Goal: Find contact information: Find contact information

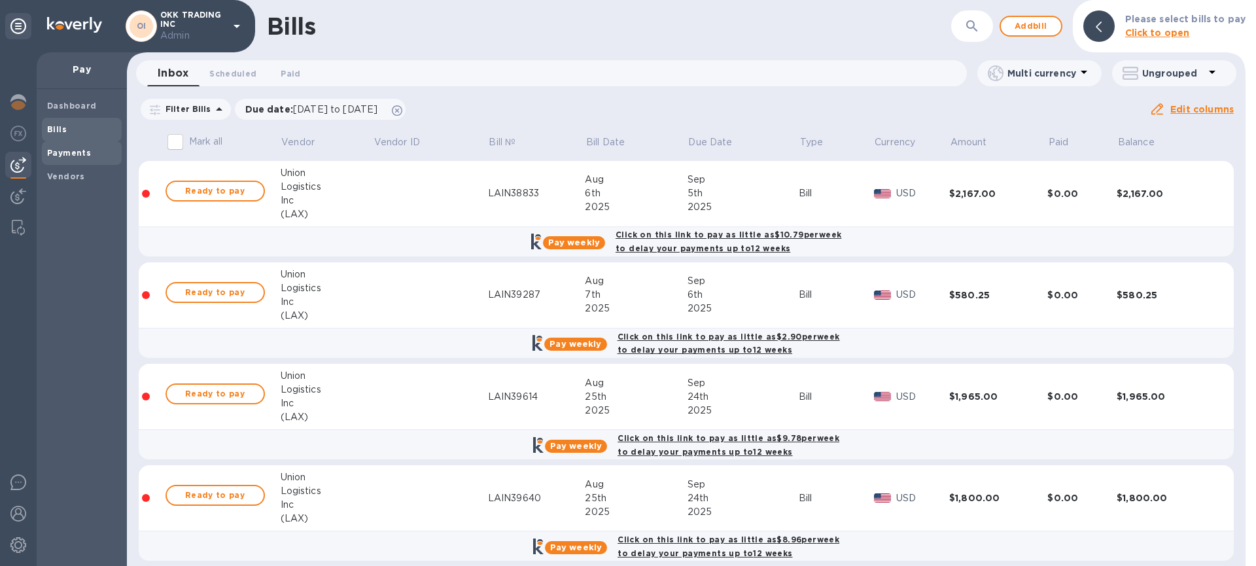
click at [45, 156] on div "Payments" at bounding box center [82, 153] width 80 height 24
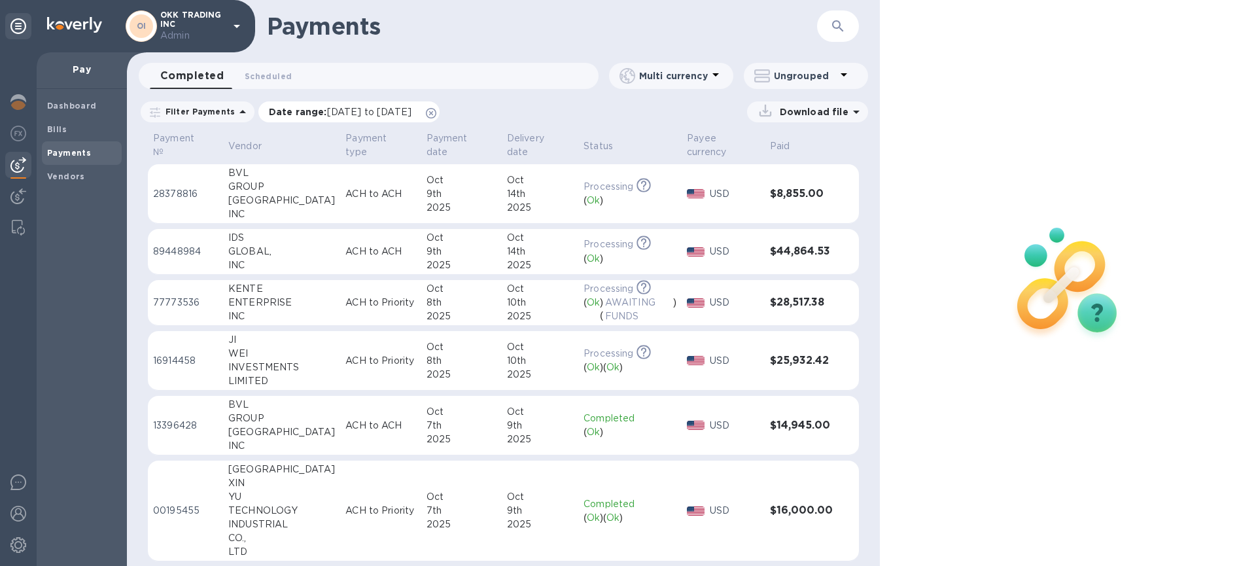
click at [436, 108] on icon at bounding box center [431, 113] width 10 height 10
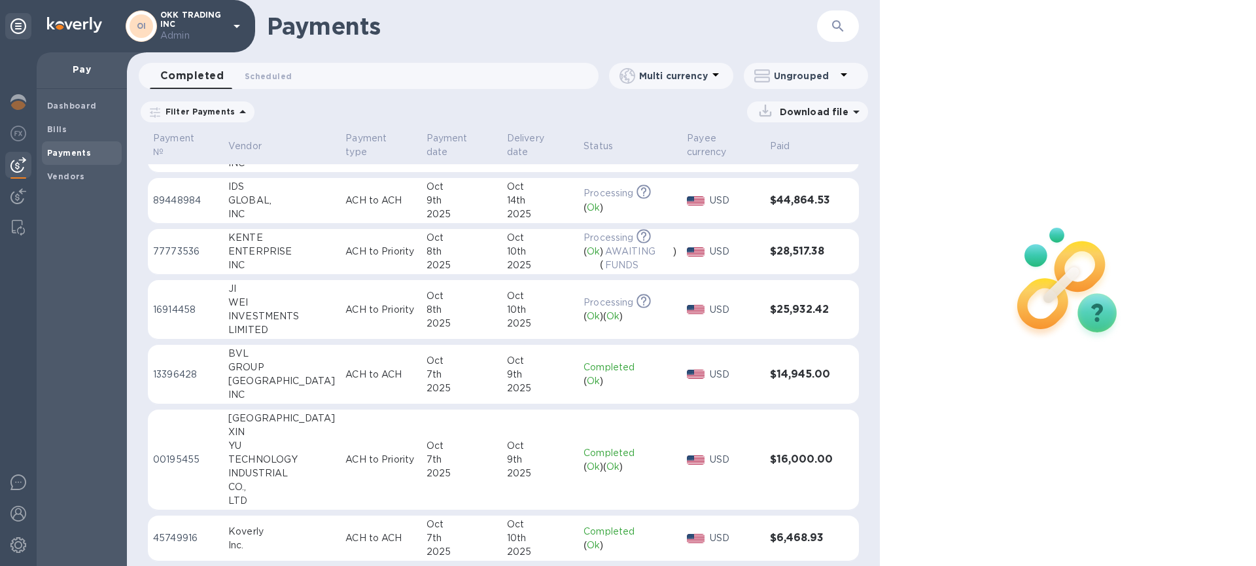
scroll to position [61, 0]
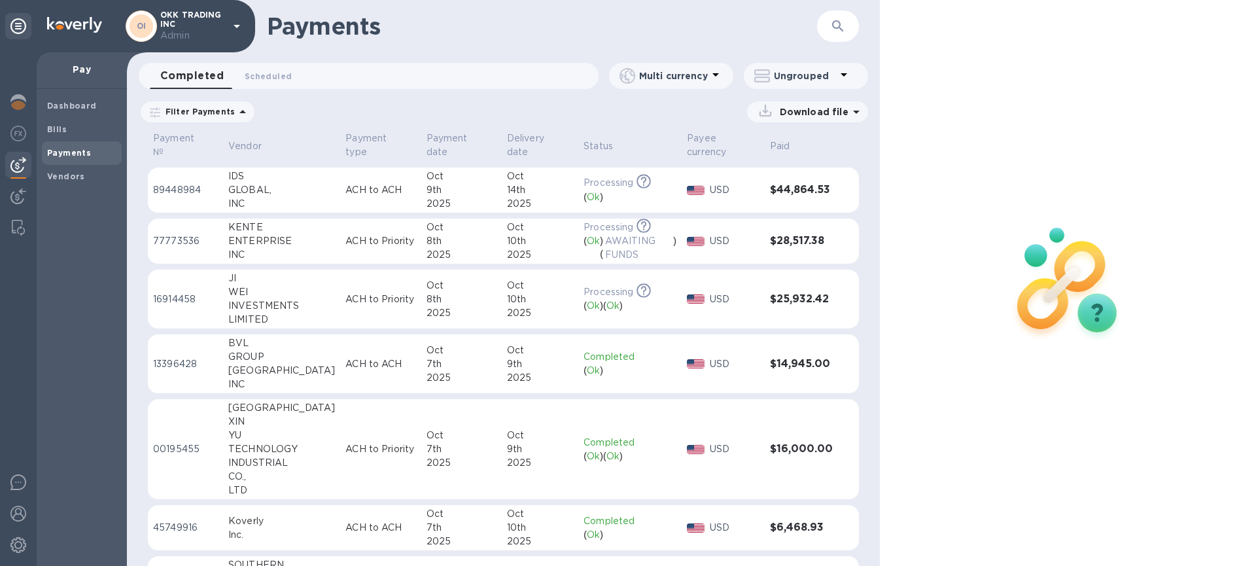
click at [345, 239] on p "ACH to Priority" at bounding box center [380, 241] width 70 height 14
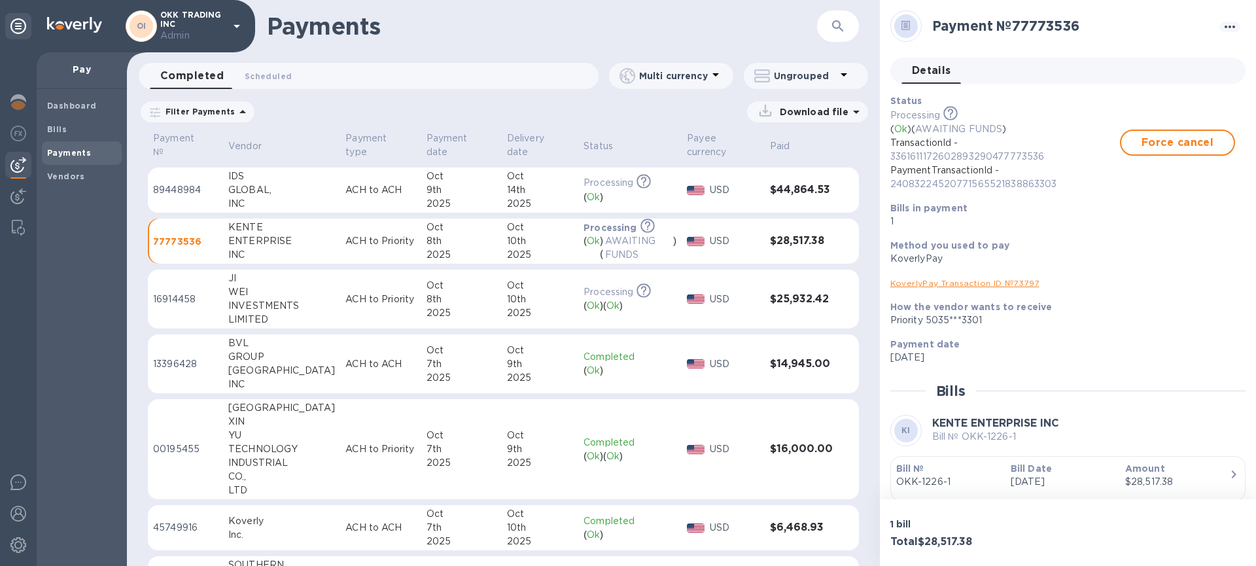
scroll to position [46, 0]
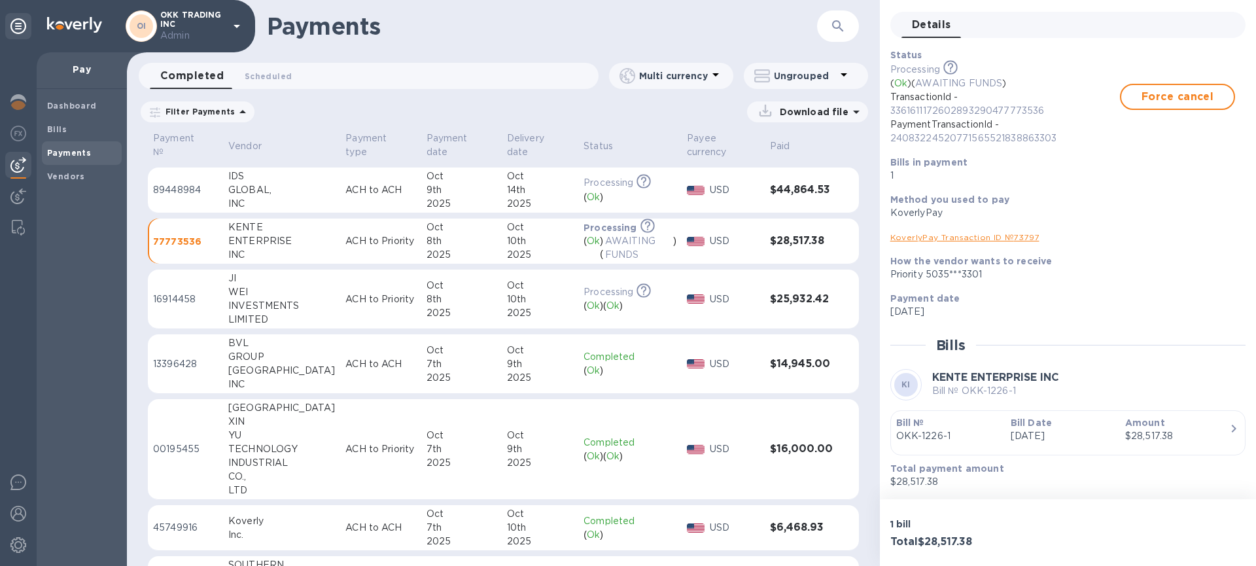
click at [998, 432] on div "Bill № OKK-1226-1" at bounding box center [948, 429] width 114 height 37
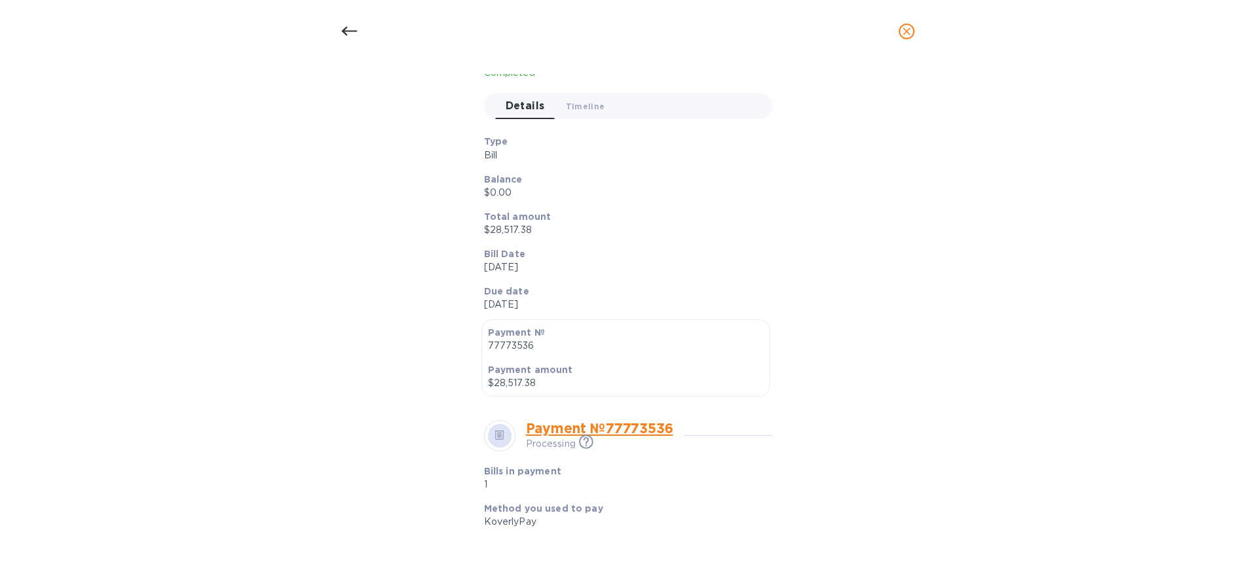
scroll to position [0, 0]
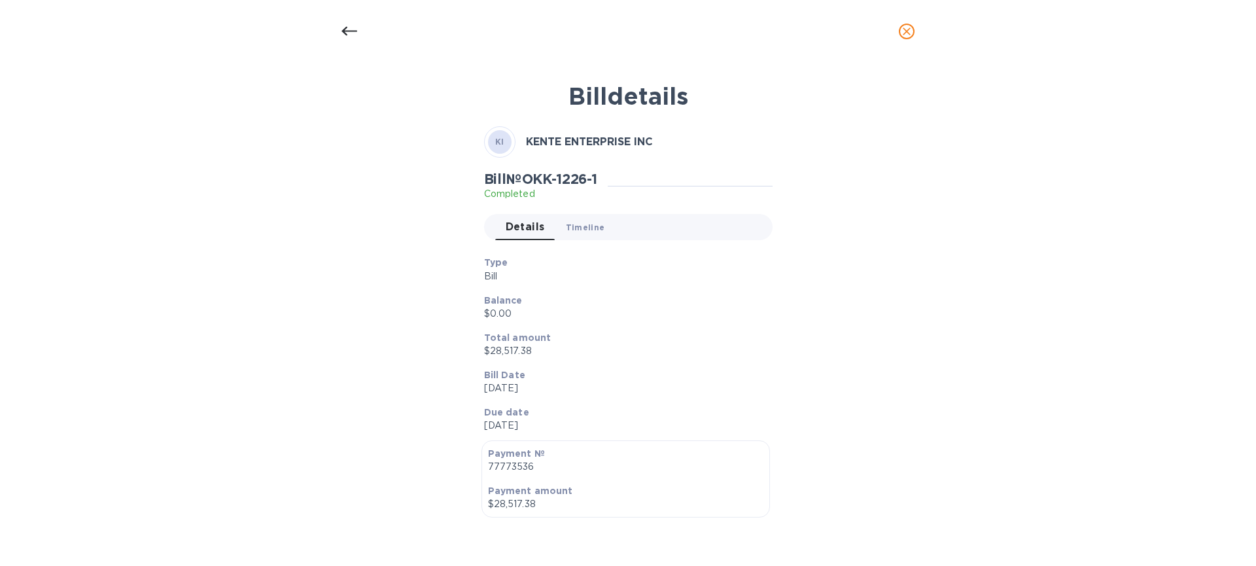
click at [579, 232] on span "Timeline 0" at bounding box center [585, 227] width 39 height 14
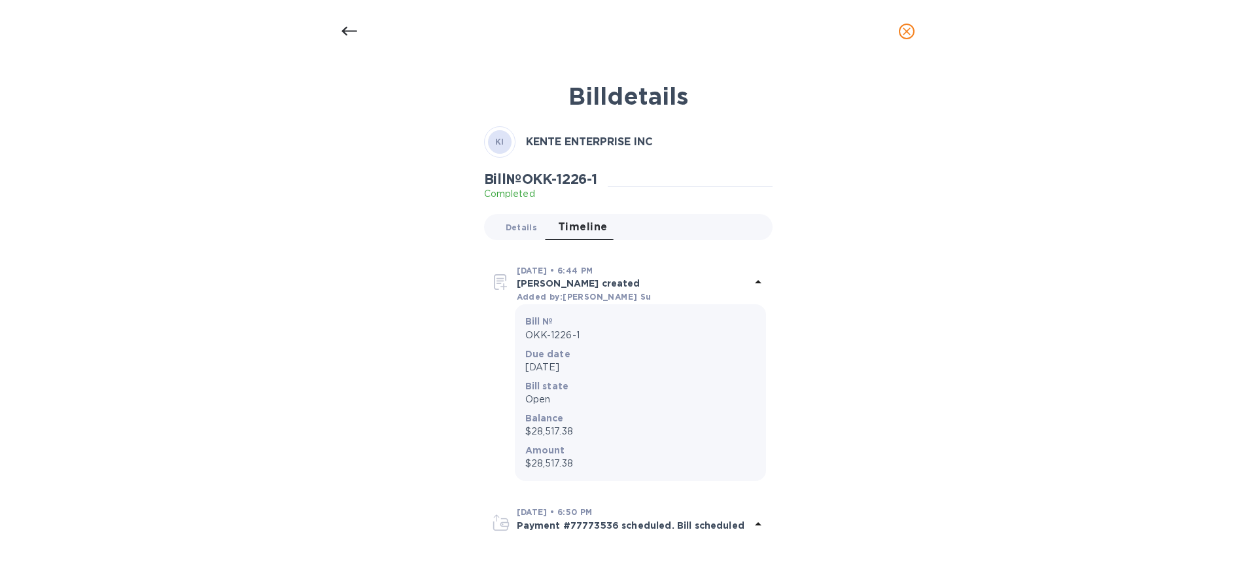
click at [518, 227] on span "Details 0" at bounding box center [521, 227] width 31 height 14
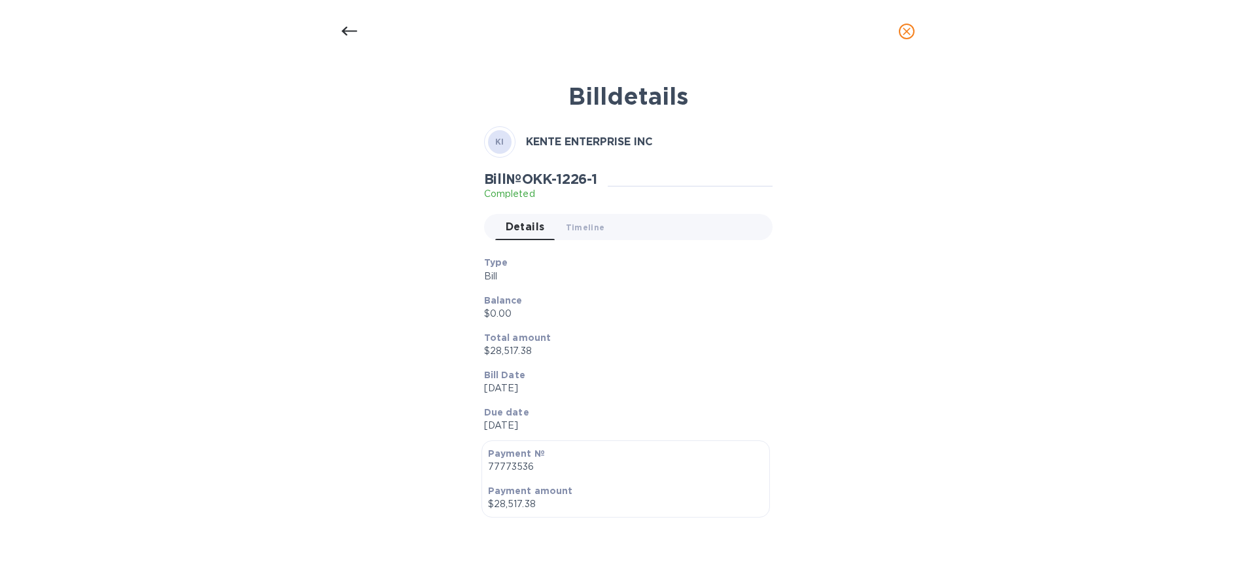
click at [358, 29] on div at bounding box center [349, 31] width 31 height 31
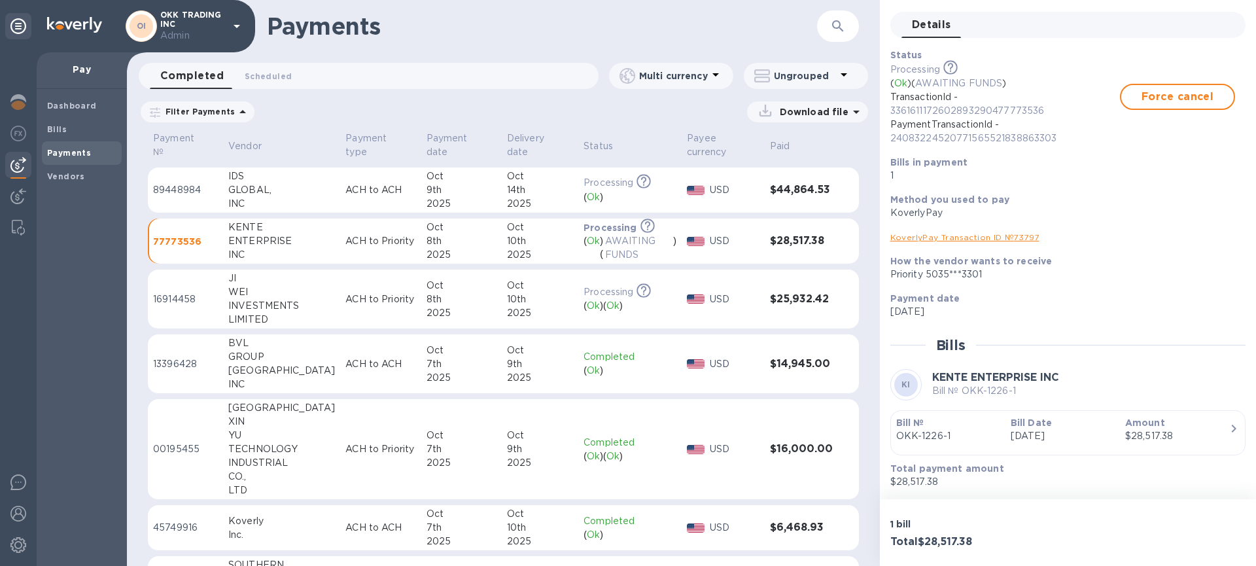
click at [954, 241] on link "KoverlyPay Transaction ID № 73797" at bounding box center [964, 237] width 149 height 10
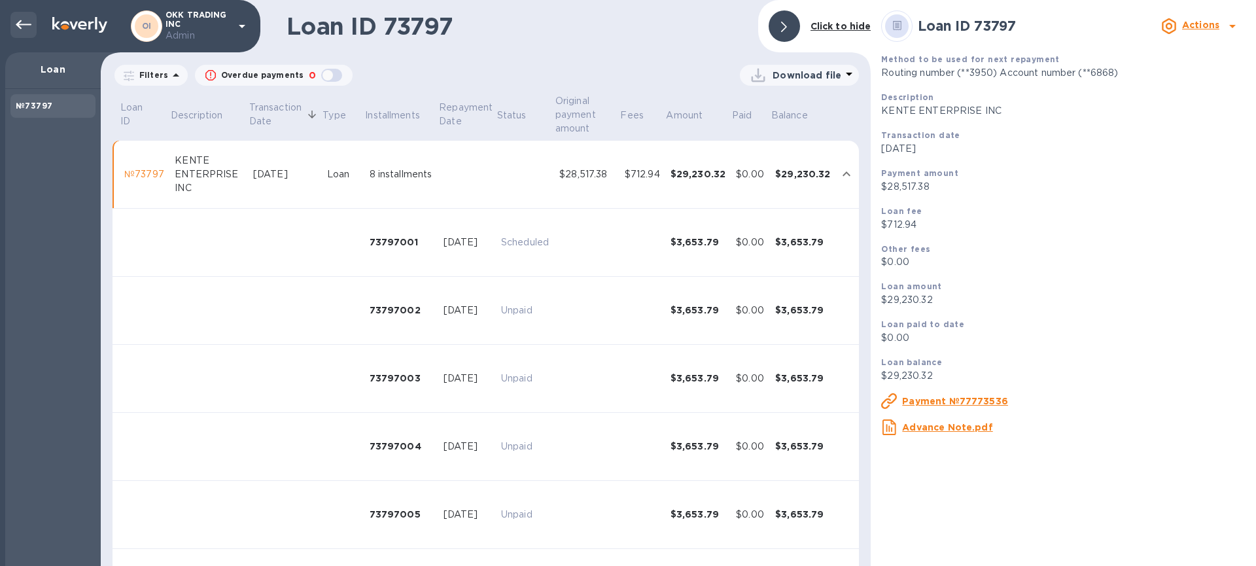
click at [24, 28] on icon at bounding box center [24, 25] width 16 height 16
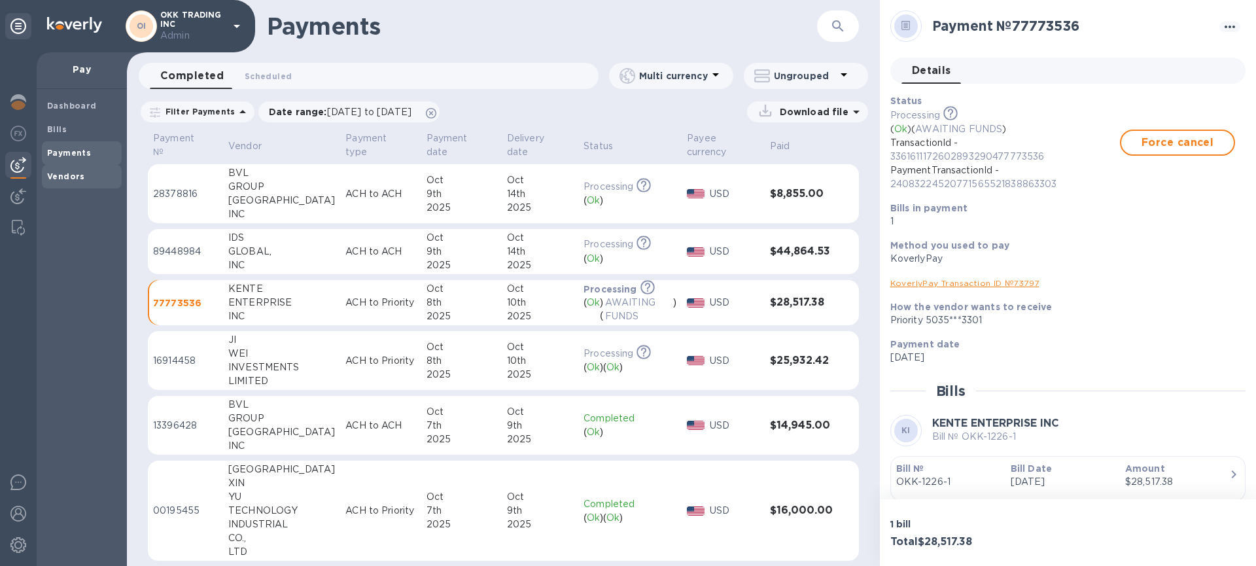
click at [81, 179] on b "Vendors" at bounding box center [66, 176] width 38 height 10
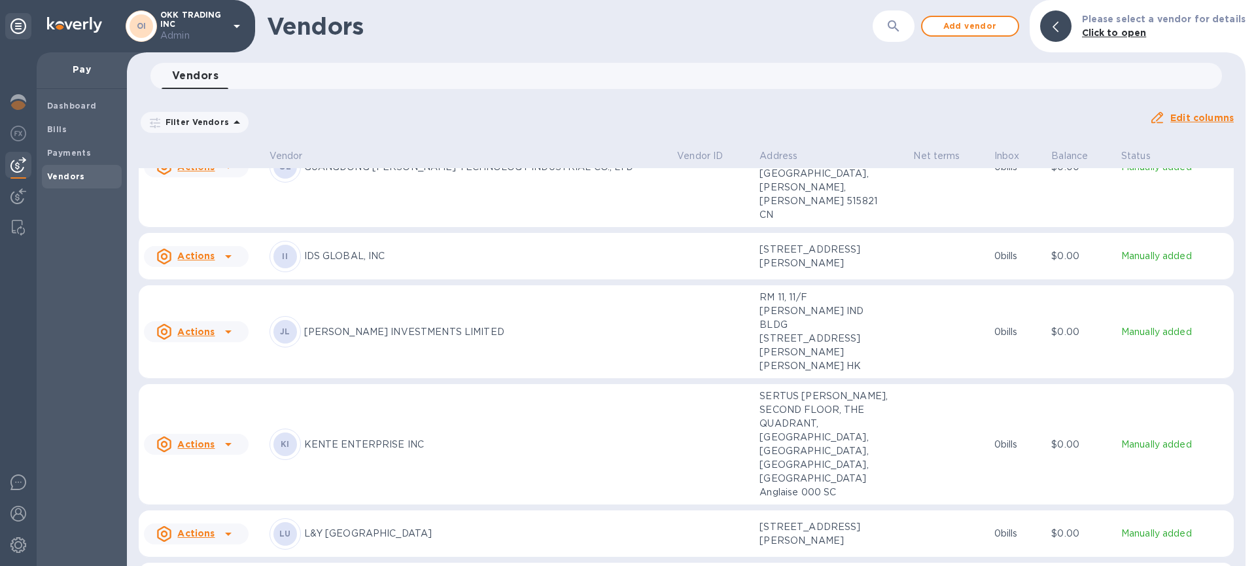
click at [467, 438] on p "KENTE ENTERPRISE INC" at bounding box center [485, 445] width 363 height 14
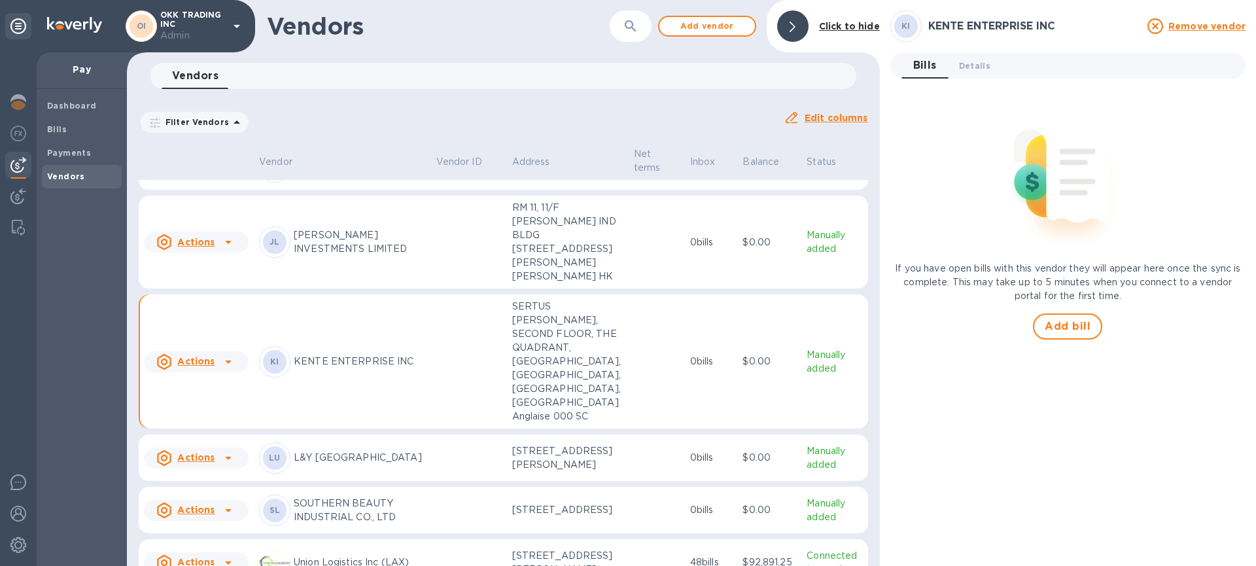
scroll to position [215, 0]
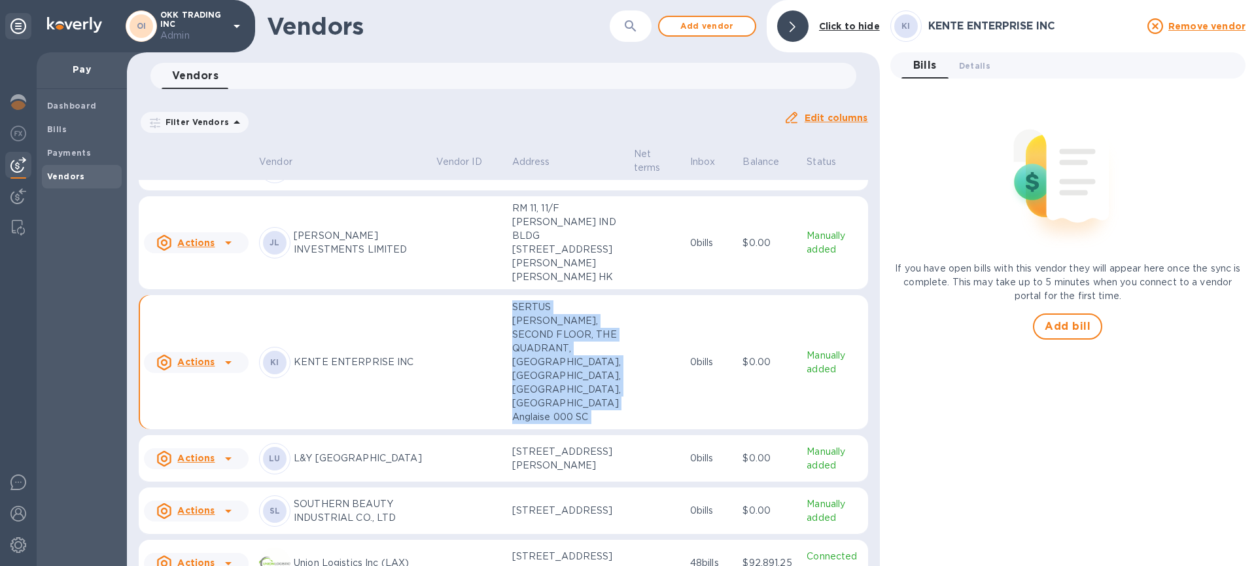
drag, startPoint x: 613, startPoint y: 424, endPoint x: 513, endPoint y: 317, distance: 146.7
click at [513, 317] on tr "Actions KI KENTE ENTERPRISE INC SERTUS [PERSON_NAME], SECOND FLOOR, THE QUADRAN…" at bounding box center [503, 362] width 729 height 135
copy tr "SERTUS [PERSON_NAME], SECOND FLOOR, THE QUADRANT, [GEOGRAPHIC_DATA], [GEOGRAPHI…"
click at [542, 341] on p "SERTUS [PERSON_NAME], SECOND FLOOR, THE QUADRANT, [GEOGRAPHIC_DATA], [GEOGRAPHI…" at bounding box center [567, 362] width 111 height 124
drag, startPoint x: 515, startPoint y: 311, endPoint x: 593, endPoint y: 428, distance: 141.5
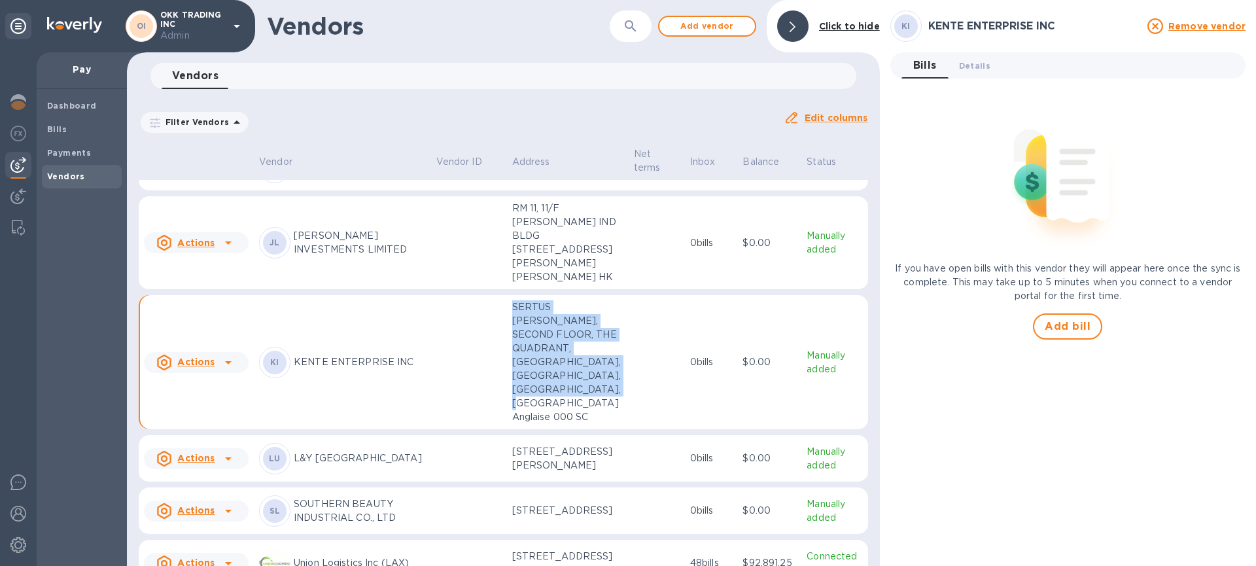
click at [593, 424] on p "SERTUS [PERSON_NAME], SECOND FLOOR, THE QUADRANT, [GEOGRAPHIC_DATA], [GEOGRAPHI…" at bounding box center [567, 362] width 111 height 124
copy p "SERTUS [PERSON_NAME], SECOND FLOOR, THE QUADRANT, [GEOGRAPHIC_DATA], [GEOGRAPHI…"
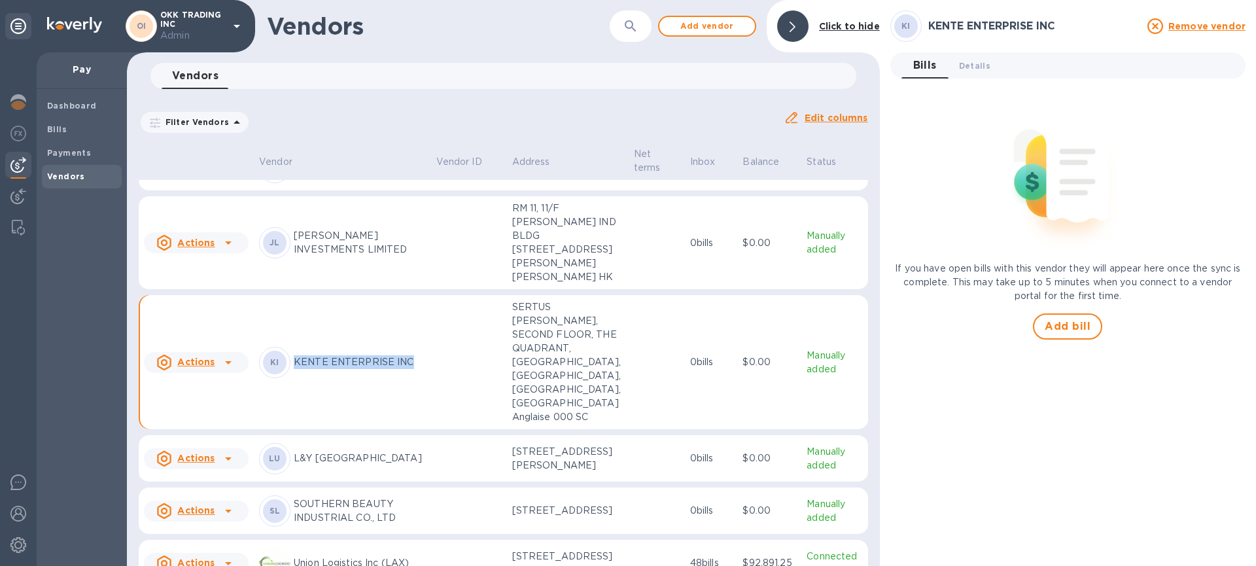
drag, startPoint x: 296, startPoint y: 366, endPoint x: 422, endPoint y: 368, distance: 125.6
click at [422, 368] on p "KENTE ENTERPRISE INC" at bounding box center [360, 362] width 132 height 14
copy p "KENTE ENTERPRISE INC"
